Goal: Transaction & Acquisition: Subscribe to service/newsletter

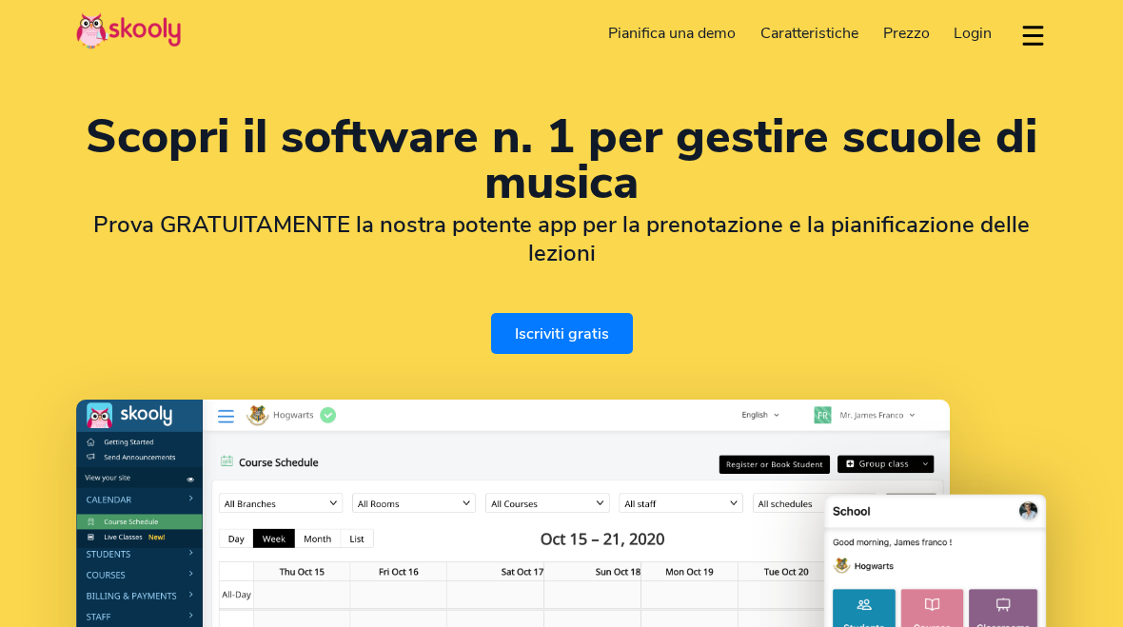
select select "it"
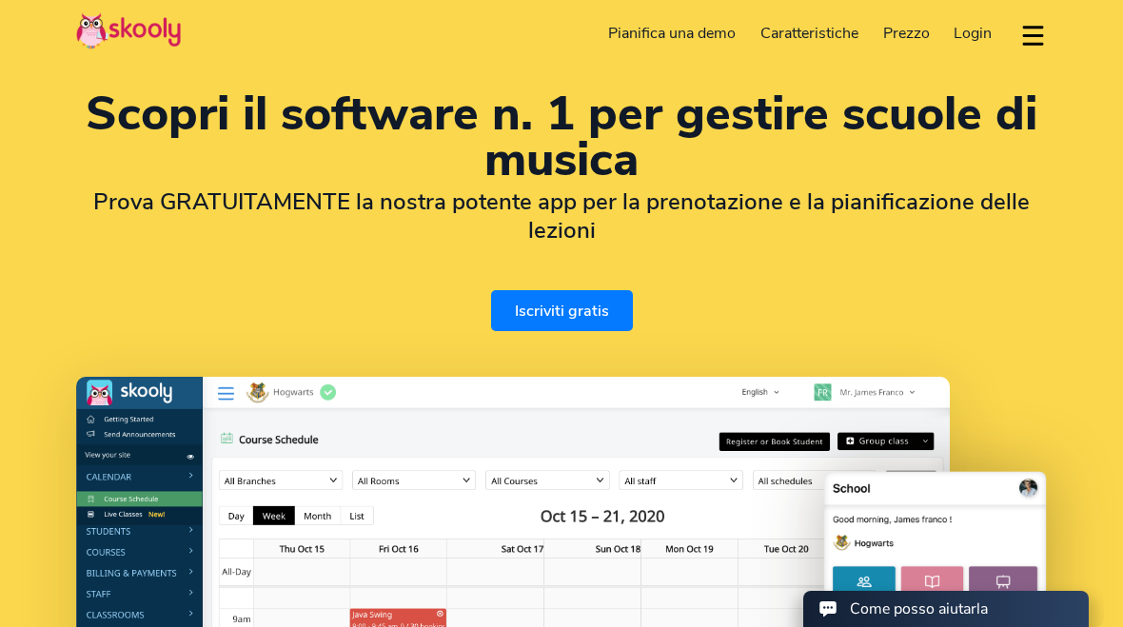
select select "39"
select select "[GEOGRAPHIC_DATA]"
select select "Europe/[GEOGRAPHIC_DATA]"
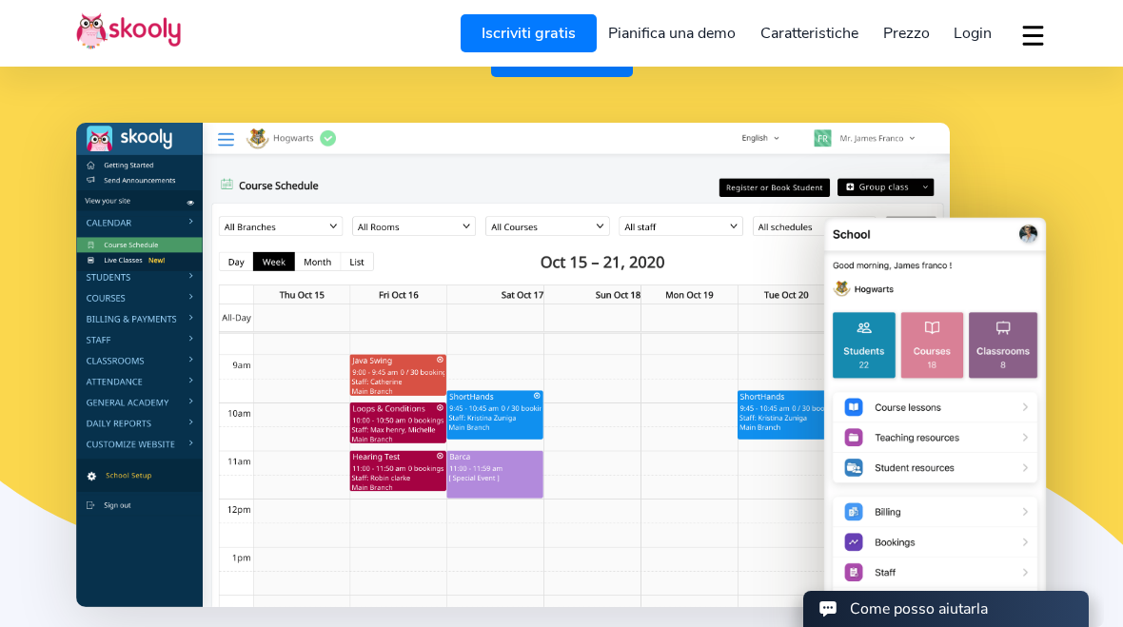
scroll to position [278, 0]
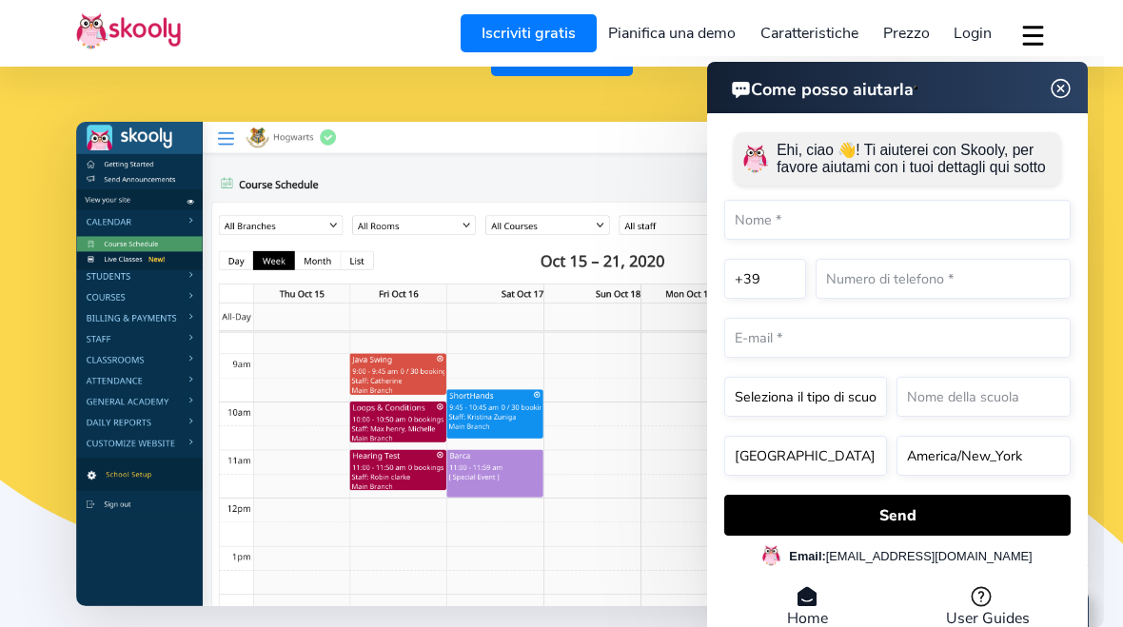
click at [1051, 90] on img at bounding box center [1061, 88] width 24 height 36
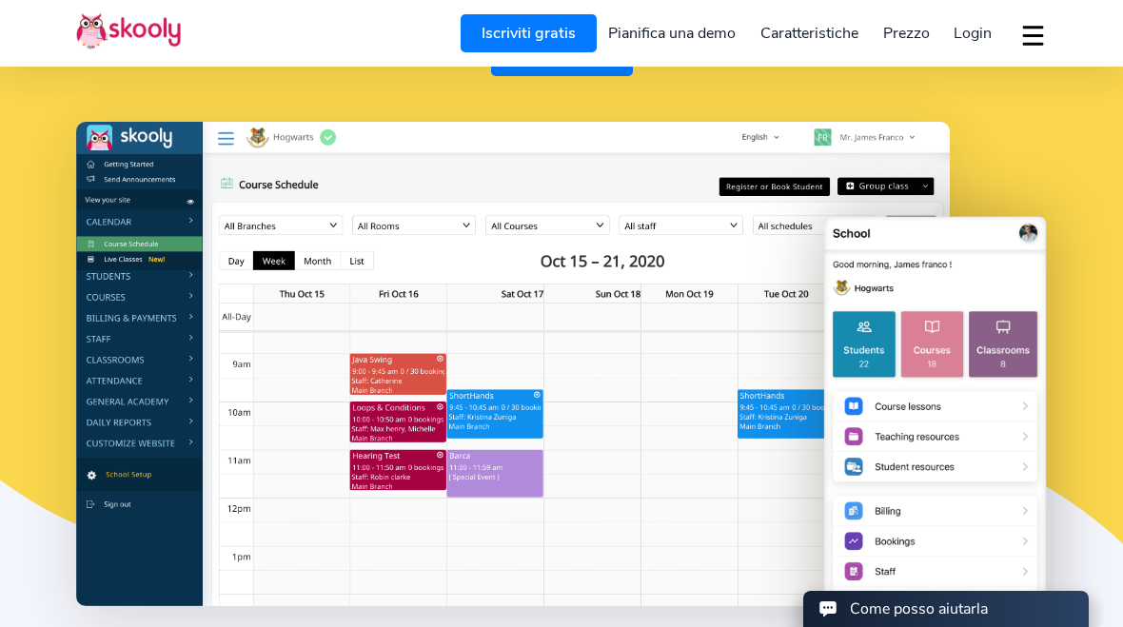
scroll to position [267, 0]
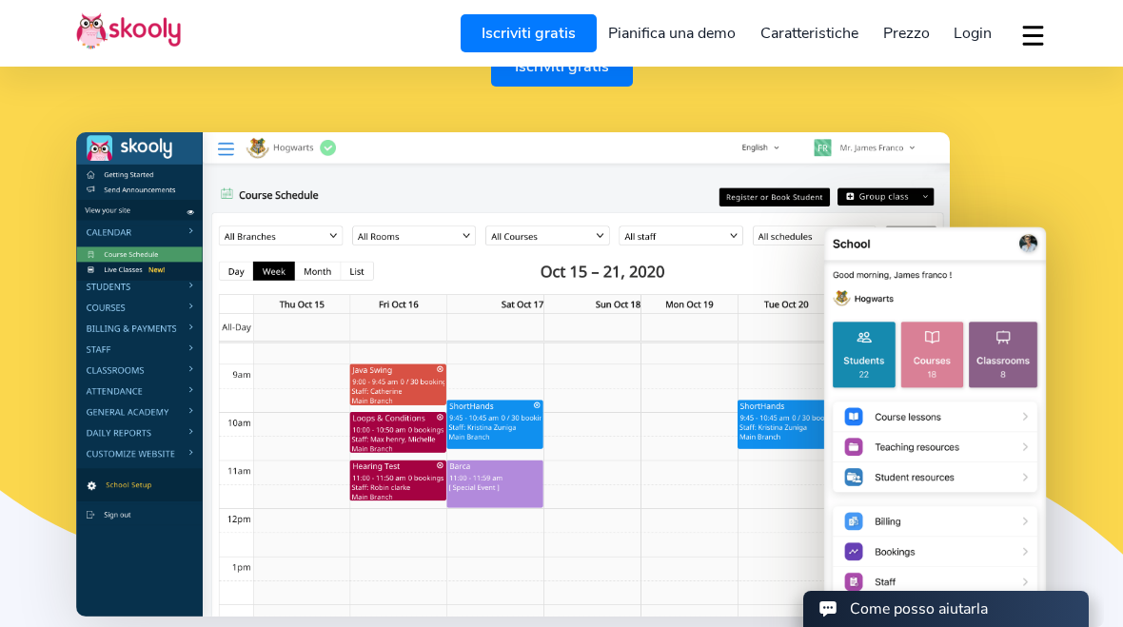
click at [915, 35] on span "Prezzo" at bounding box center [906, 33] width 47 height 21
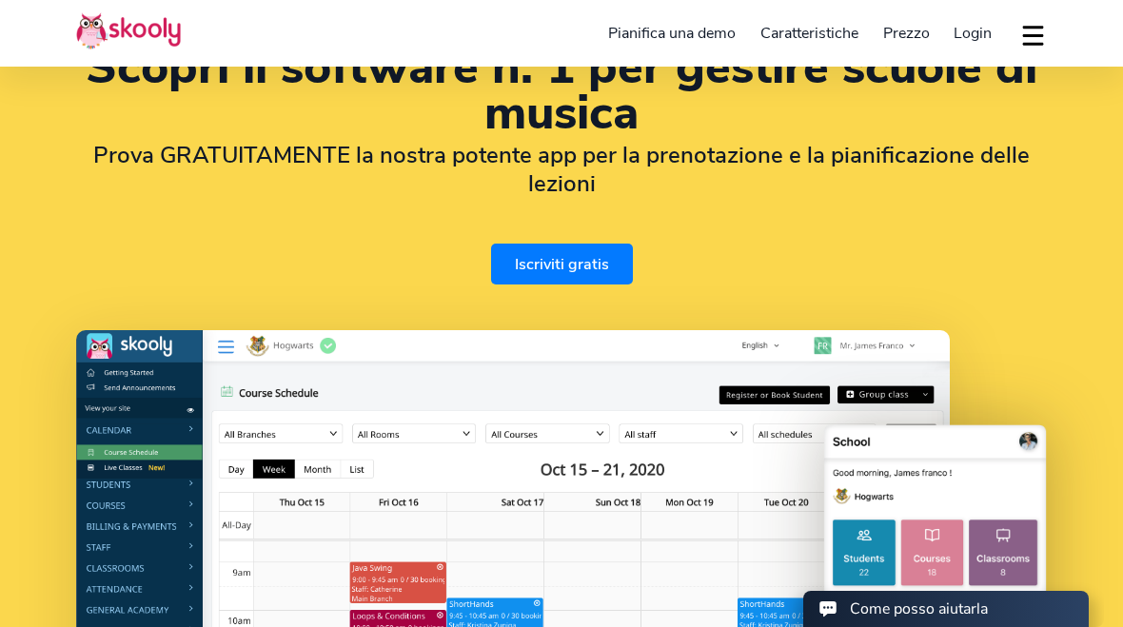
scroll to position [0, 0]
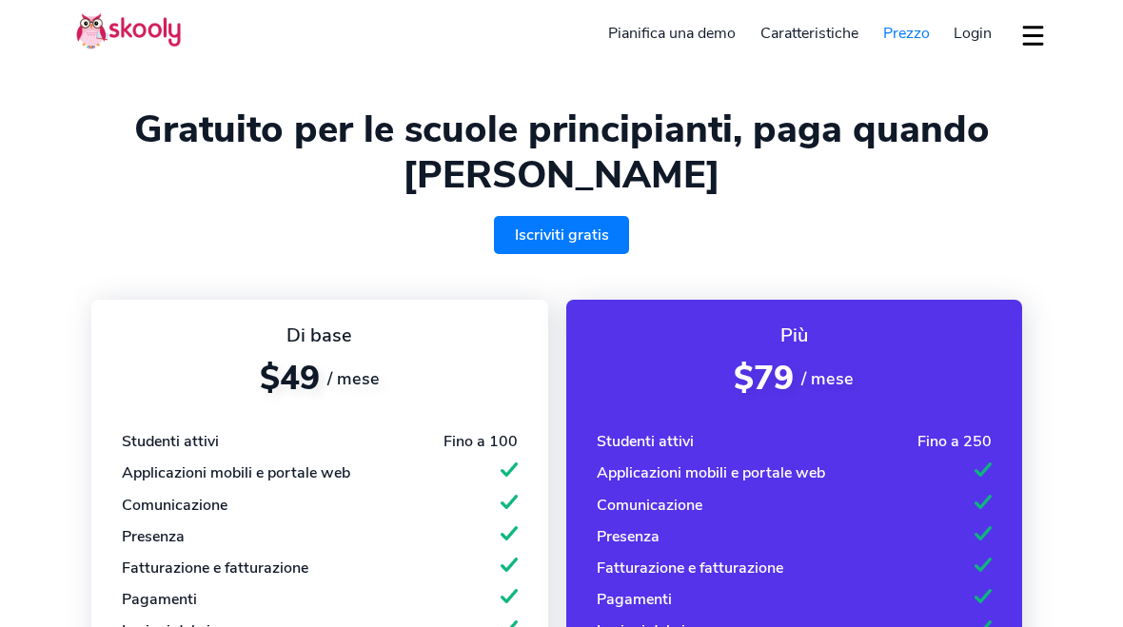
select select "it"
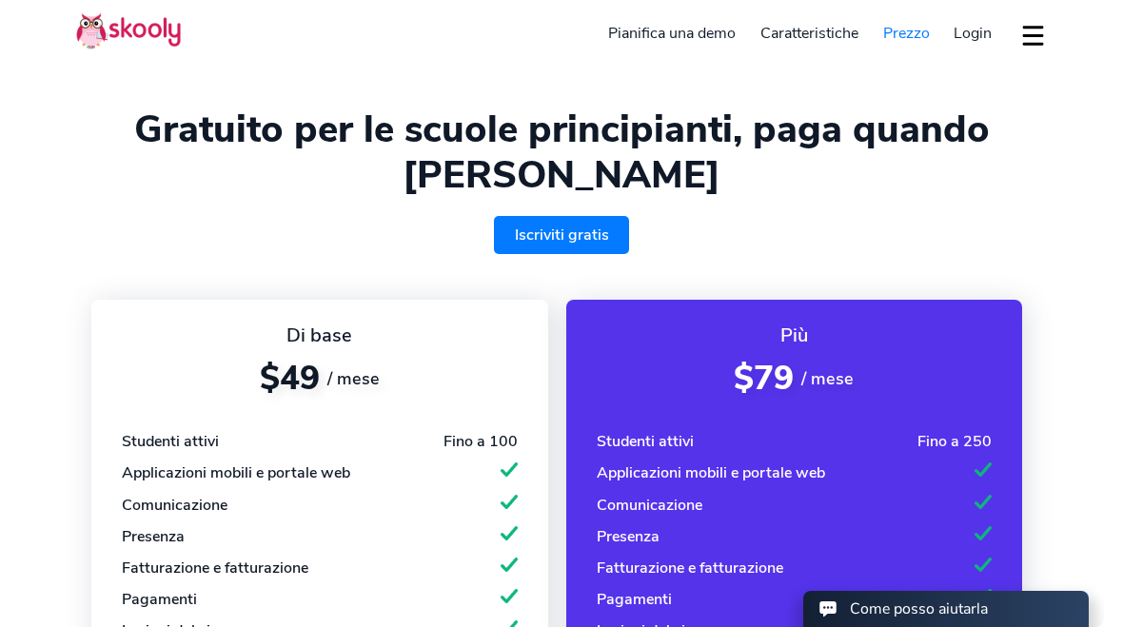
select select "39"
select select "[GEOGRAPHIC_DATA]"
select select "Europe/[GEOGRAPHIC_DATA]"
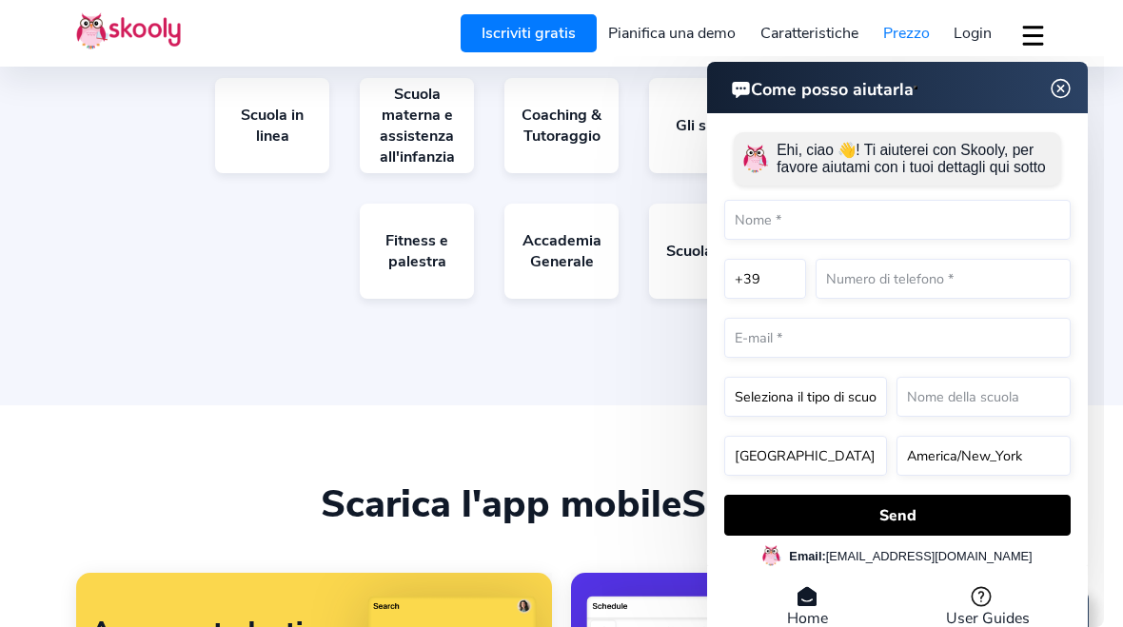
scroll to position [2110, 0]
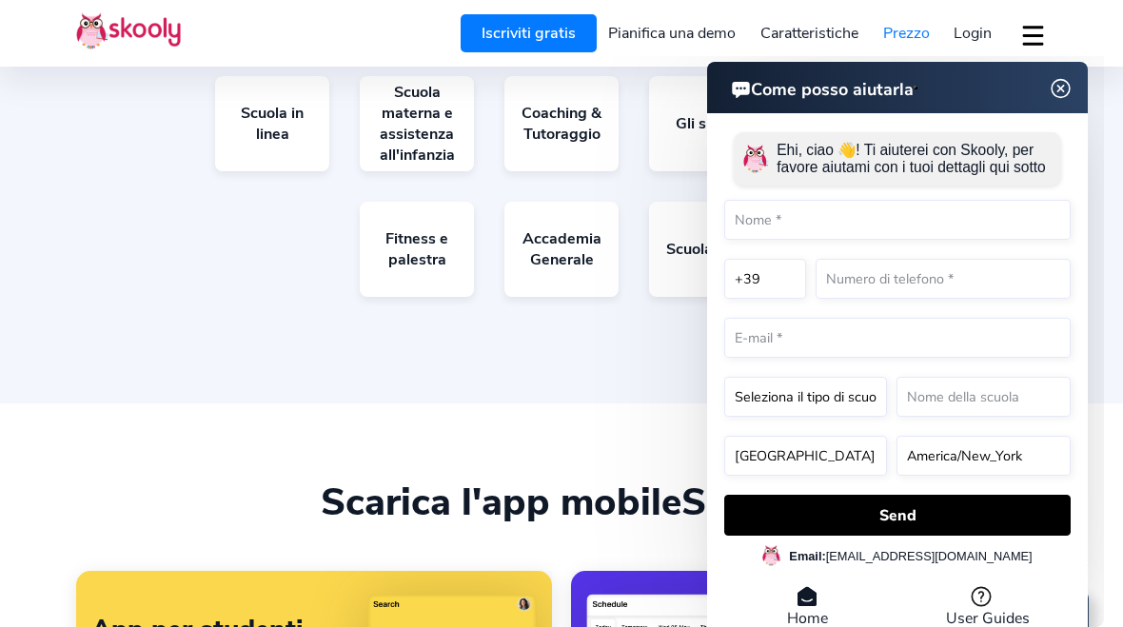
click at [1061, 96] on img at bounding box center [1061, 88] width 24 height 36
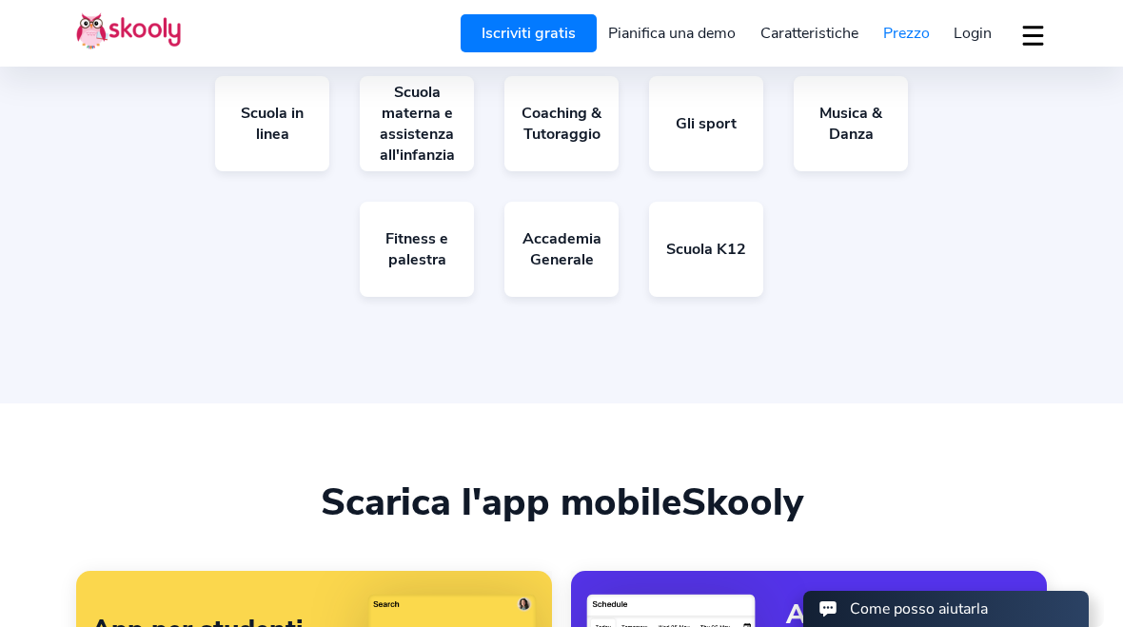
click at [854, 121] on link "Musica & Danza" at bounding box center [851, 123] width 114 height 95
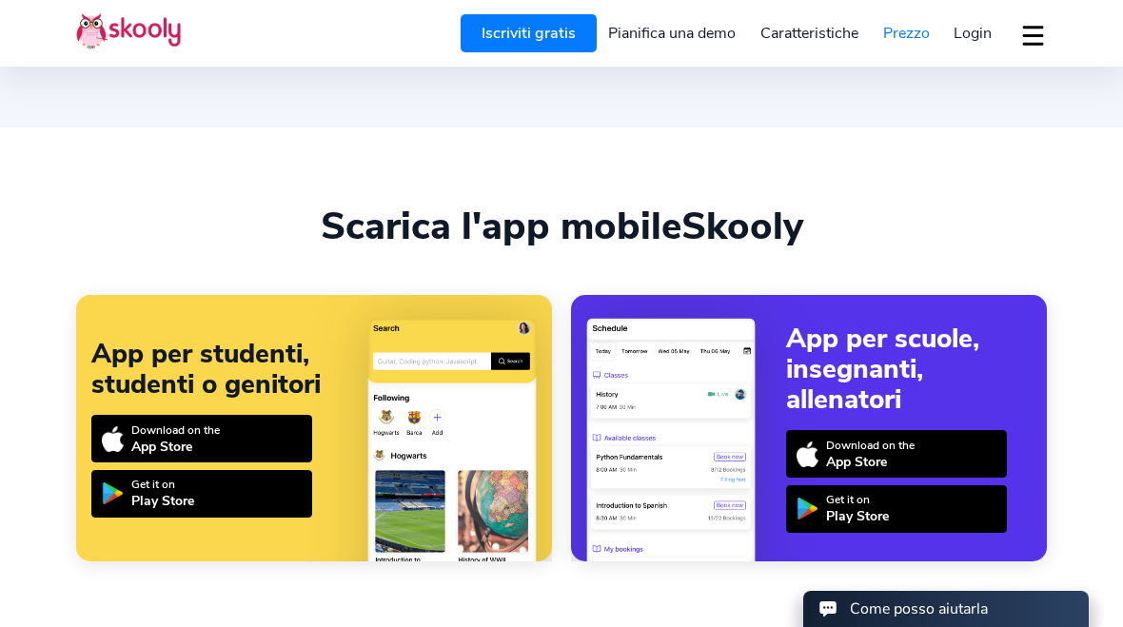
scroll to position [2352, 0]
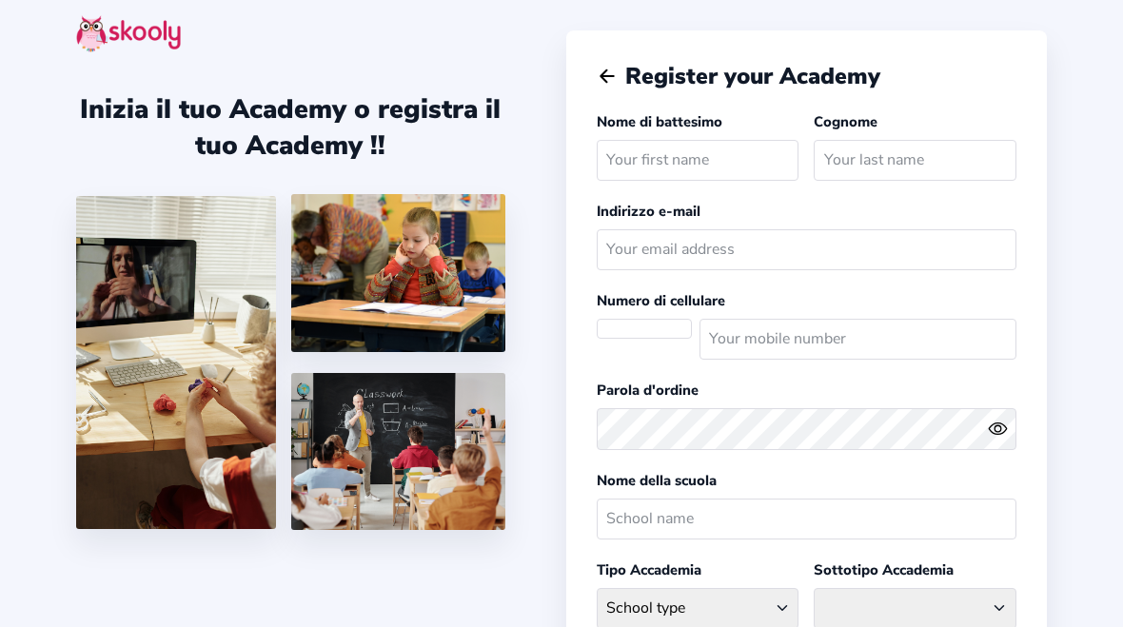
select select "IT"
select select "Europe/[GEOGRAPHIC_DATA]"
select select "EUR €"
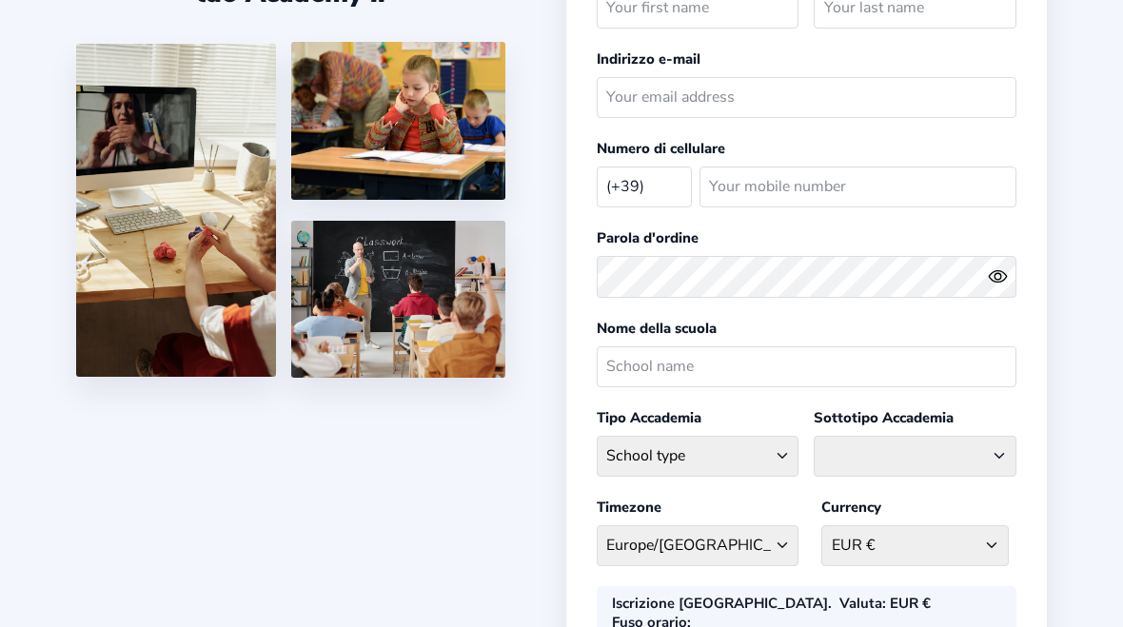
scroll to position [109, 0]
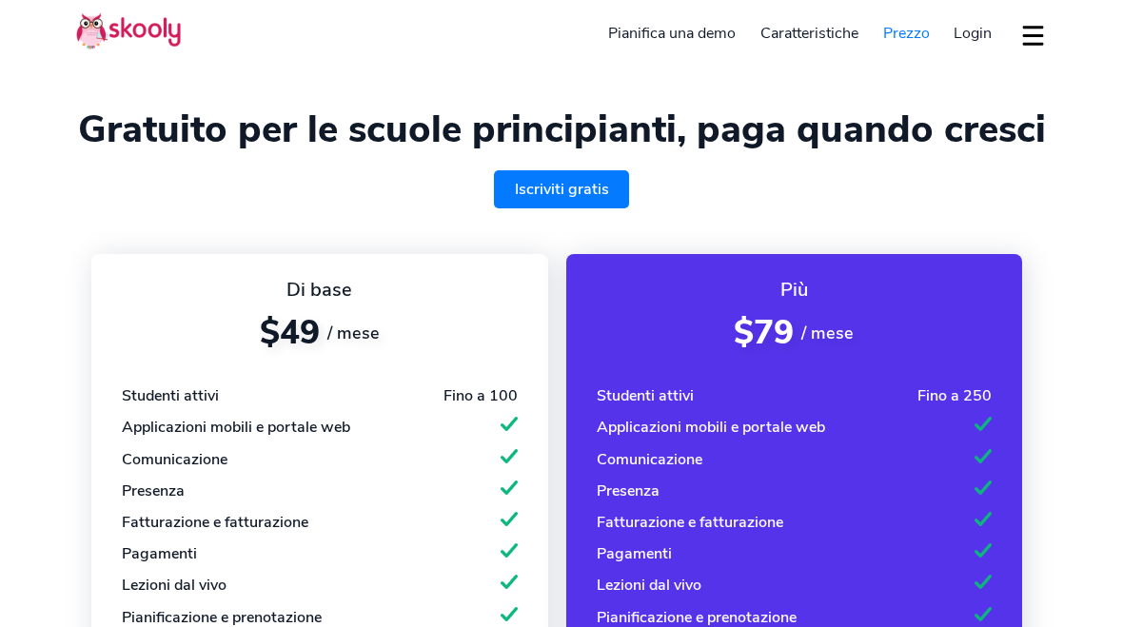
select select "it"
